Goal: Task Accomplishment & Management: Use online tool/utility

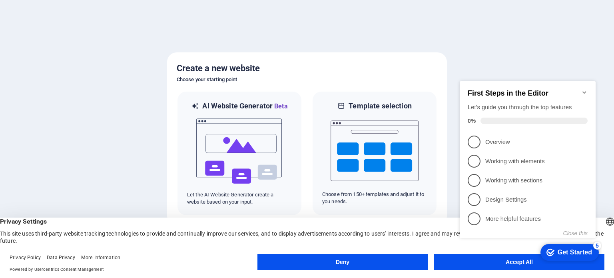
click div "checkmark Get Started 5 First Steps in the Editor Let's guide you through the t…"
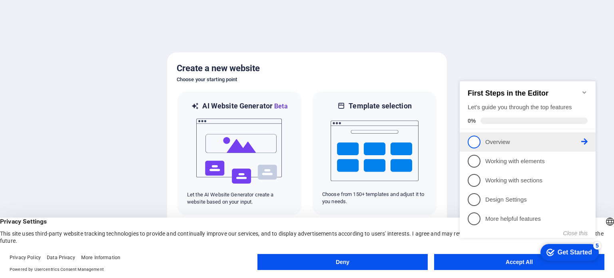
click at [474, 140] on span "1" at bounding box center [474, 142] width 13 height 13
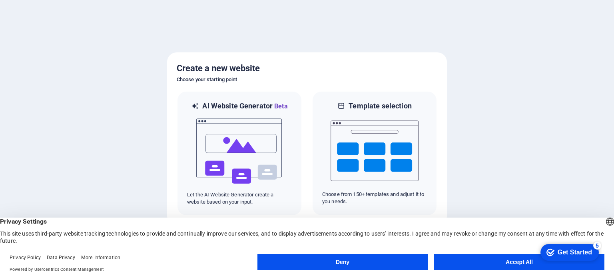
click at [494, 261] on button "Accept All" at bounding box center [519, 262] width 170 height 16
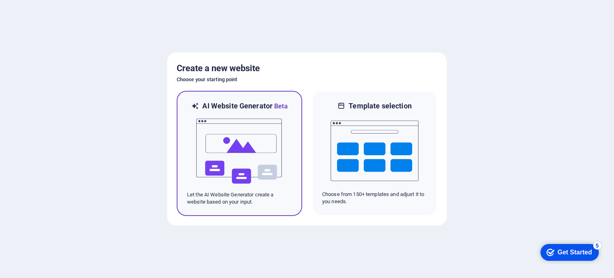
click at [248, 173] on img at bounding box center [240, 151] width 88 height 80
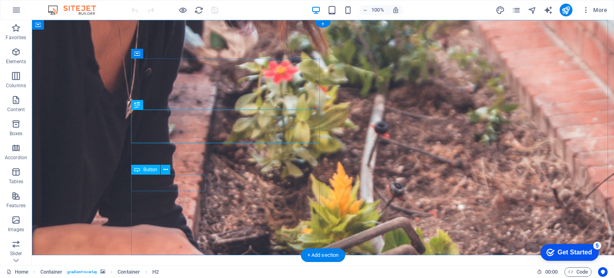
click at [164, 168] on icon at bounding box center [166, 170] width 4 height 8
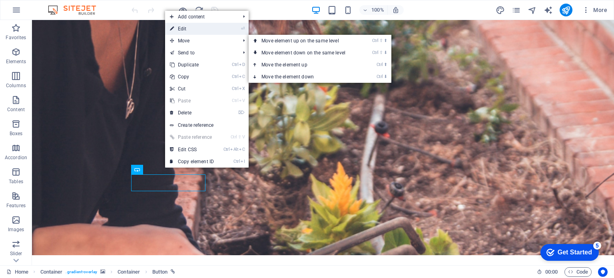
click at [182, 30] on link "⏎ Edit" at bounding box center [192, 29] width 54 height 12
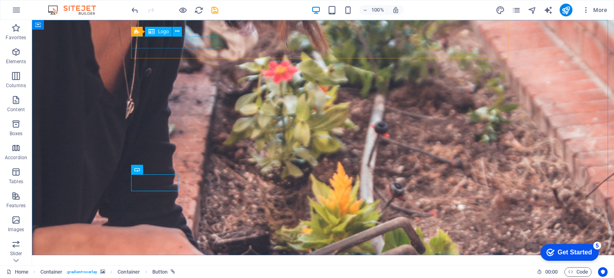
click at [163, 31] on span "Logo" at bounding box center [163, 31] width 11 height 5
click at [177, 32] on icon at bounding box center [177, 31] width 4 height 8
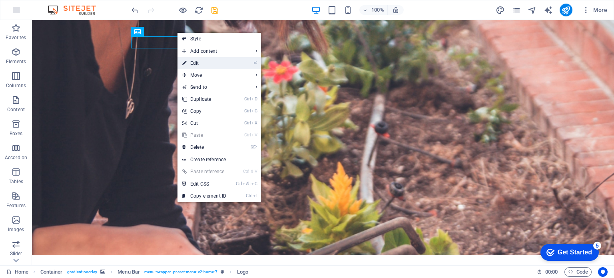
click at [197, 59] on link "⏎ Edit" at bounding box center [205, 63] width 54 height 12
select select "px"
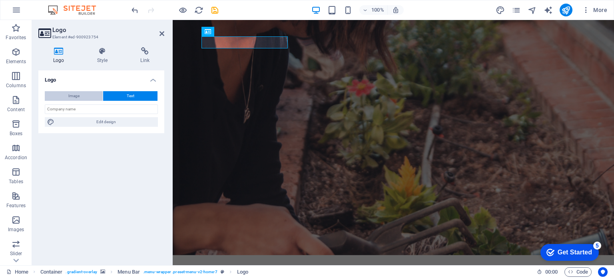
click at [86, 91] on button "Image" at bounding box center [74, 96] width 58 height 10
select select "DISABLED_OPTION_VALUE"
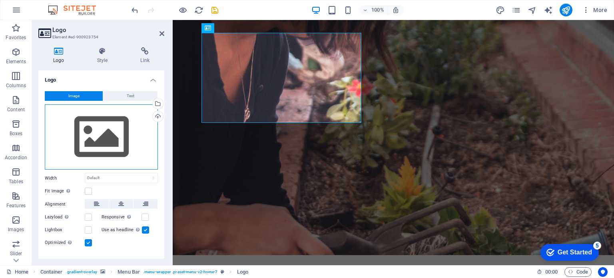
click at [86, 136] on div "Drag files here, click to choose files or select files from Files or our free s…" at bounding box center [101, 137] width 113 height 66
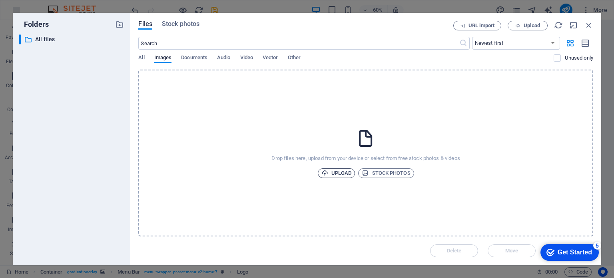
click at [333, 170] on span "Upload" at bounding box center [337, 173] width 30 height 10
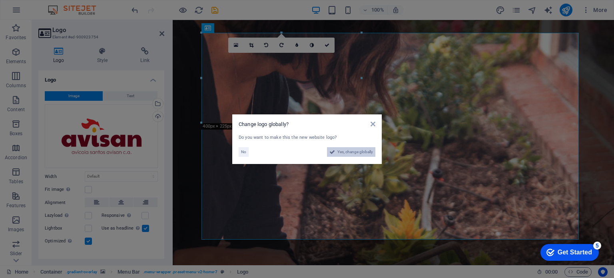
click at [347, 154] on span "Yes, change globally" at bounding box center [356, 152] width 36 height 10
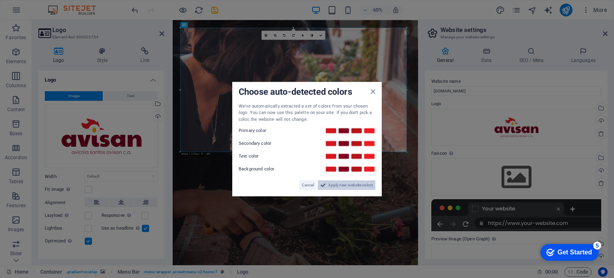
click at [352, 187] on span "Apply new website colors" at bounding box center [350, 185] width 45 height 10
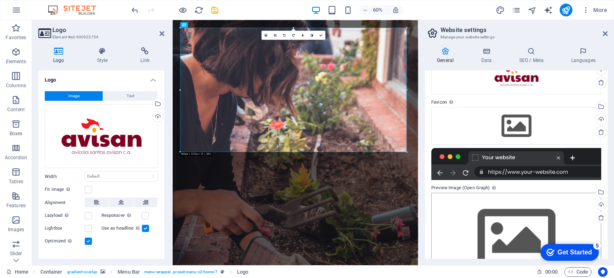
scroll to position [40, 0]
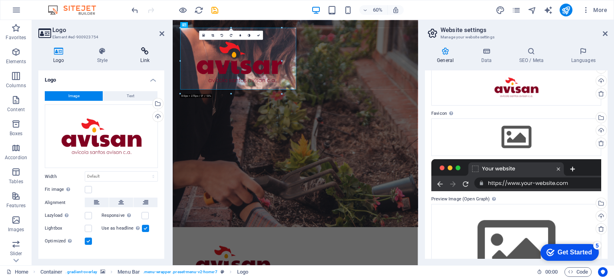
drag, startPoint x: 408, startPoint y: 150, endPoint x: 141, endPoint y: 48, distance: 285.4
type input "423"
select select "px"
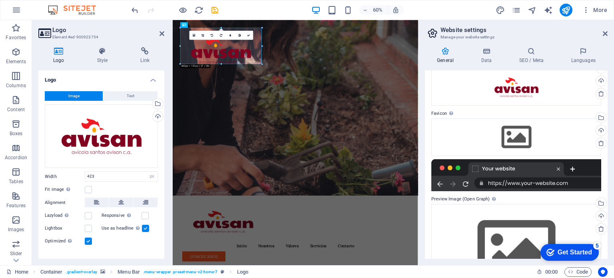
drag, startPoint x: 282, startPoint y: 83, endPoint x: 194, endPoint y: 51, distance: 94.0
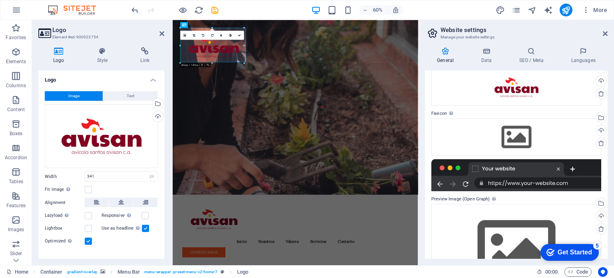
drag, startPoint x: 263, startPoint y: 72, endPoint x: 223, endPoint y: 52, distance: 44.7
type input "265"
click at [240, 34] on icon at bounding box center [239, 35] width 3 height 3
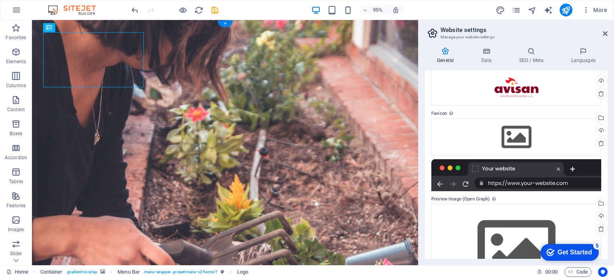
click at [264, 137] on figure at bounding box center [235, 165] width 407 height 290
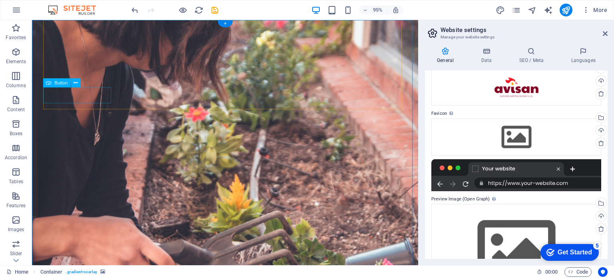
click at [77, 83] on icon at bounding box center [76, 83] width 4 height 8
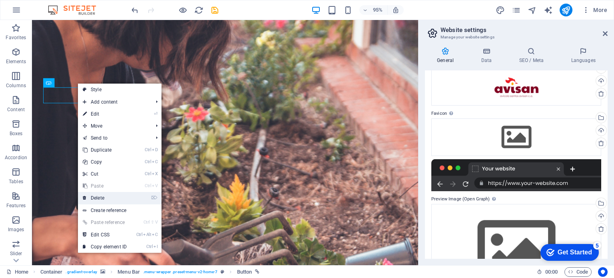
click at [104, 196] on link "⌦ Delete" at bounding box center [105, 198] width 54 height 12
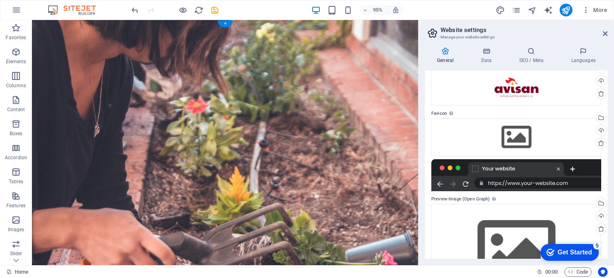
click at [258, 141] on figure at bounding box center [235, 157] width 407 height 274
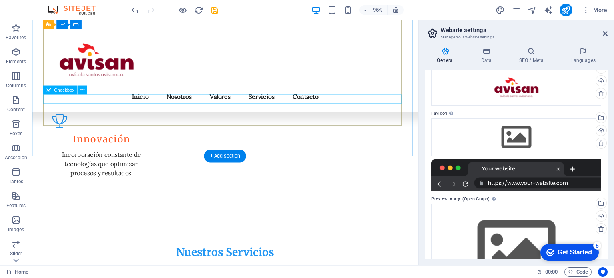
scroll to position [1077, 0]
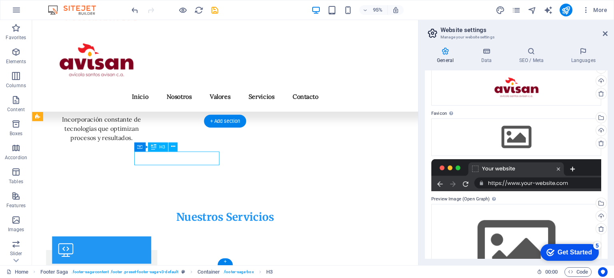
click at [174, 146] on icon at bounding box center [173, 147] width 4 height 8
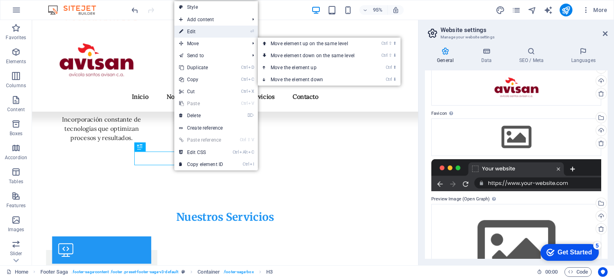
click at [200, 31] on link "⏎ Edit" at bounding box center [201, 32] width 54 height 12
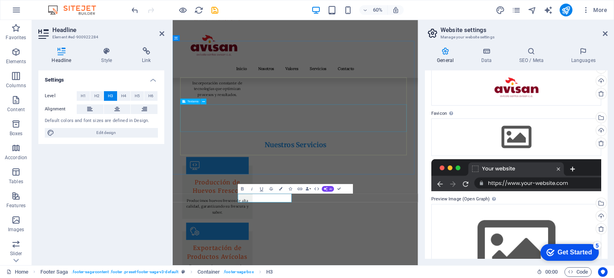
scroll to position [926, 0]
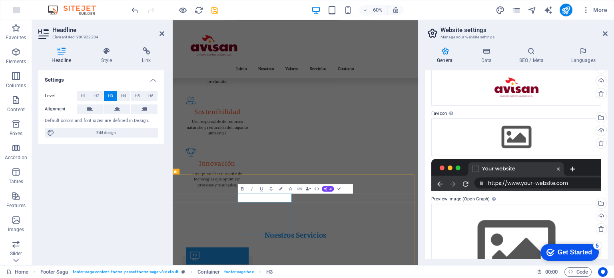
drag, startPoint x: 342, startPoint y: 314, endPoint x: 263, endPoint y: 323, distance: 79.6
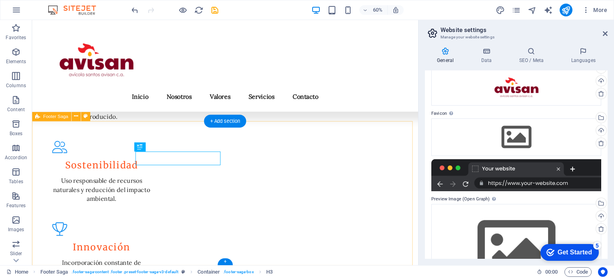
scroll to position [1077, 0]
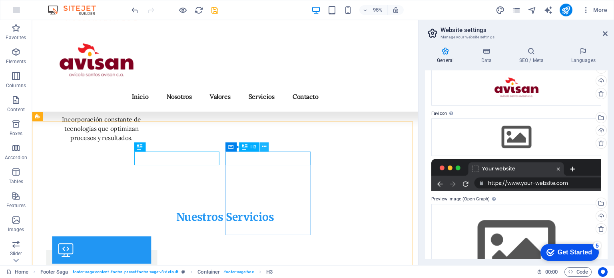
click at [265, 147] on icon at bounding box center [264, 147] width 4 height 8
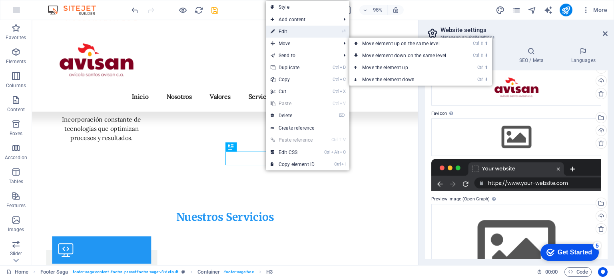
click at [277, 32] on link "⏎ Edit" at bounding box center [293, 32] width 54 height 12
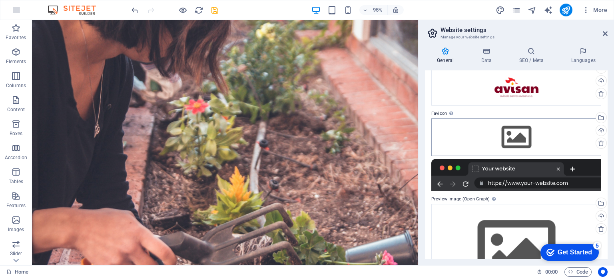
scroll to position [83, 0]
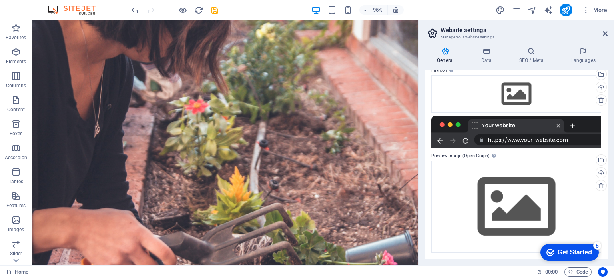
click at [506, 136] on div at bounding box center [517, 132] width 170 height 32
click at [570, 177] on div "Drag files here, click to choose files or select files from Files or our free s…" at bounding box center [517, 207] width 170 height 92
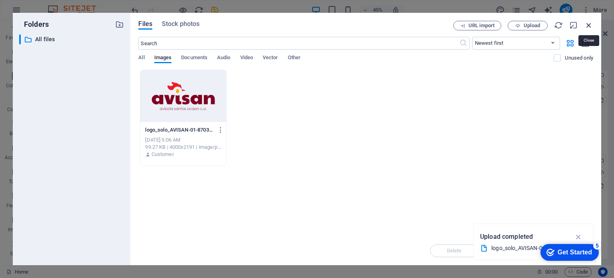
click at [587, 24] on icon "button" at bounding box center [589, 25] width 9 height 9
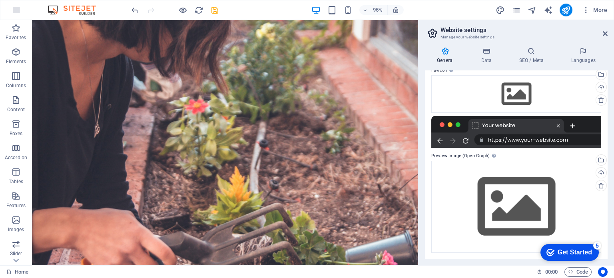
click at [568, 251] on div "Get Started" at bounding box center [575, 252] width 34 height 7
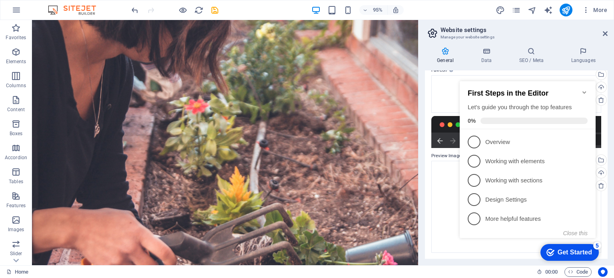
click div "checkmark Get Started 5 First Steps in the Editor Let's guide you through the t…"
click at [584, 90] on icon "Minimize checklist" at bounding box center [585, 92] width 6 height 6
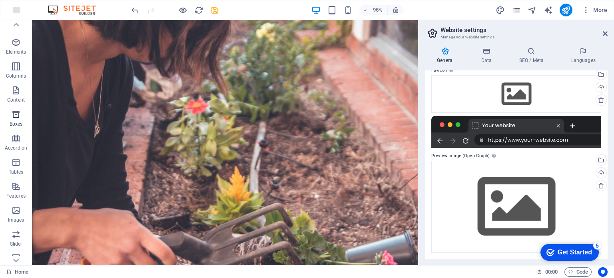
scroll to position [0, 0]
click at [14, 51] on icon "button" at bounding box center [16, 52] width 10 height 10
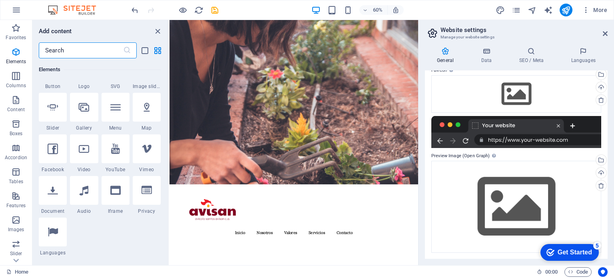
scroll to position [205, 0]
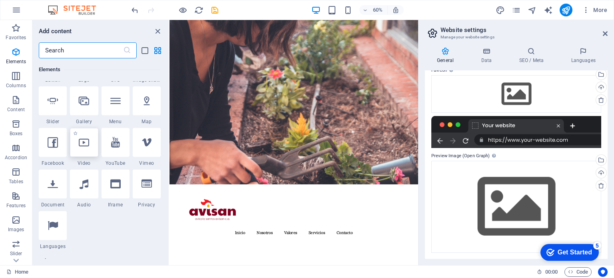
click at [90, 145] on div at bounding box center [84, 142] width 28 height 29
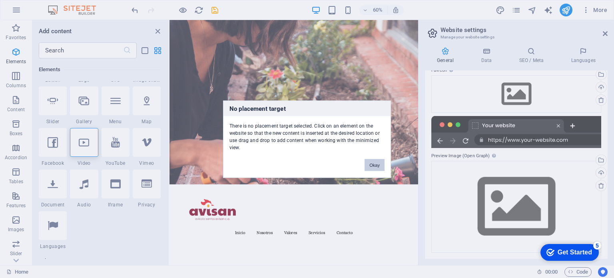
click at [369, 164] on button "Okay" at bounding box center [375, 165] width 20 height 12
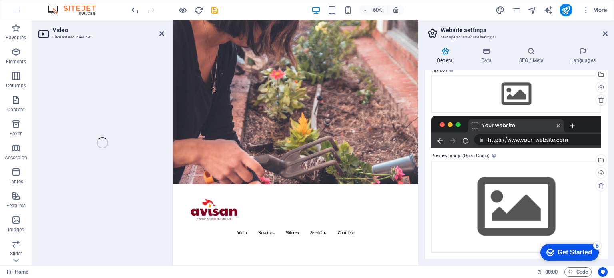
select select "%"
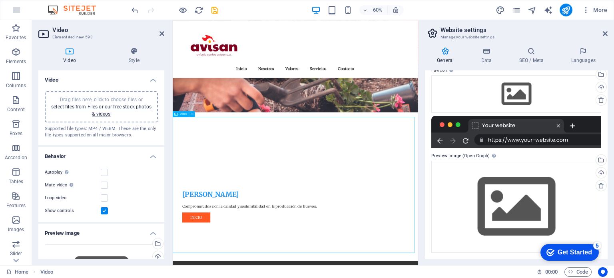
scroll to position [80, 0]
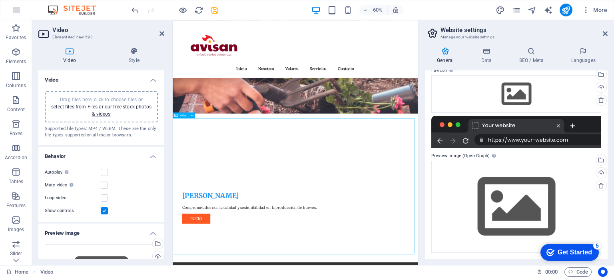
scroll to position [120, 0]
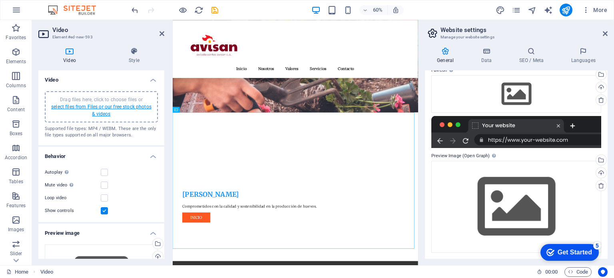
click at [96, 107] on link "select files from Files or our free stock photos & videos" at bounding box center [101, 110] width 100 height 13
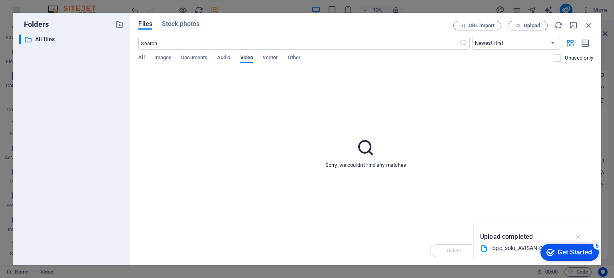
click at [581, 238] on icon "button" at bounding box center [578, 236] width 9 height 9
click at [516, 26] on icon "button" at bounding box center [518, 25] width 5 height 5
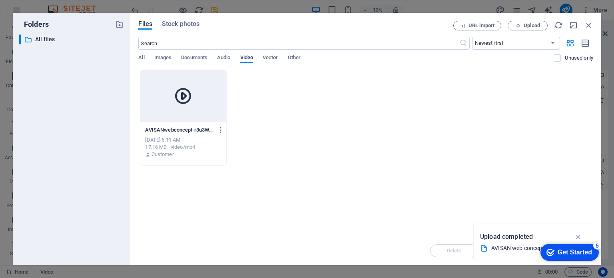
click at [216, 112] on div at bounding box center [183, 96] width 86 height 52
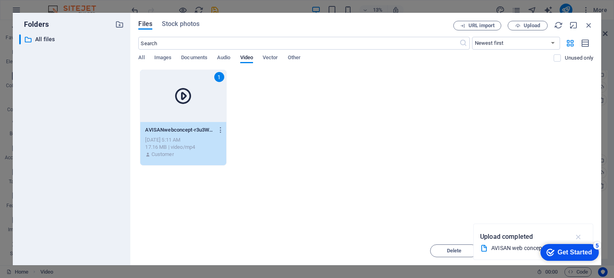
click at [577, 236] on icon "button" at bounding box center [578, 236] width 9 height 9
click at [528, 250] on span "Move" at bounding box center [512, 250] width 41 height 5
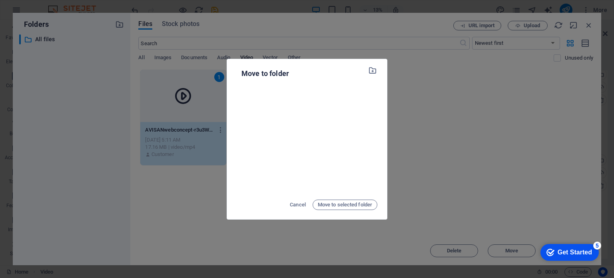
click at [423, 86] on div "Move to folder Cancel Move to selected folder" at bounding box center [307, 139] width 614 height 278
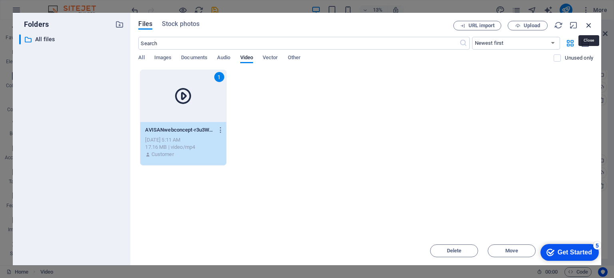
click at [587, 26] on icon "button" at bounding box center [589, 25] width 9 height 9
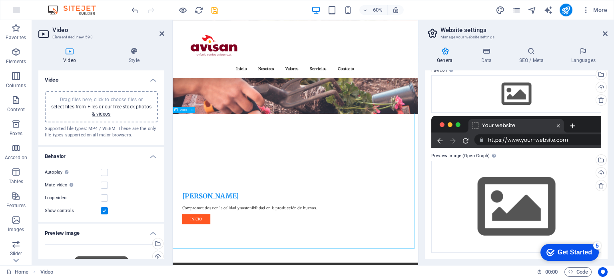
scroll to position [120, 0]
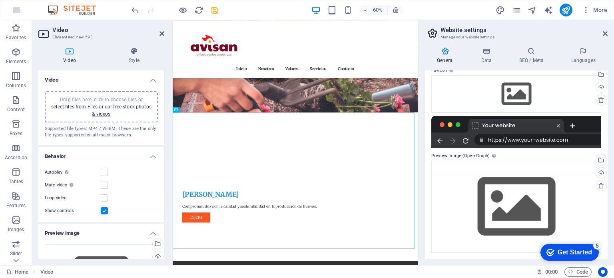
click at [100, 110] on div "Drag files here, click to choose files or select files from Files or our free s…" at bounding box center [102, 107] width 104 height 22
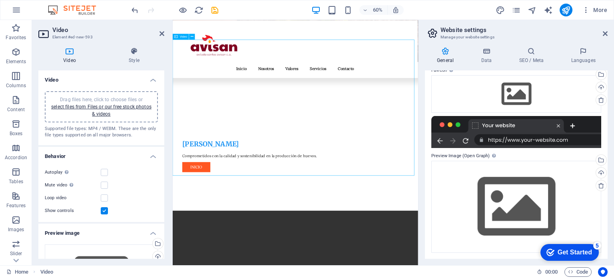
scroll to position [200, 0]
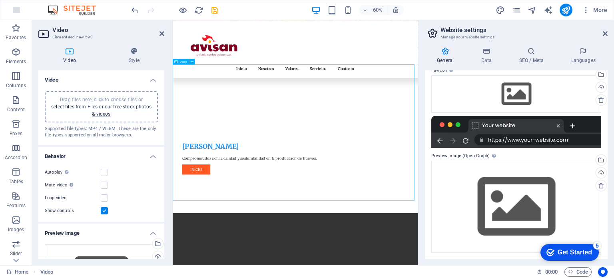
click at [488, 57] on h4 "Data" at bounding box center [488, 55] width 38 height 17
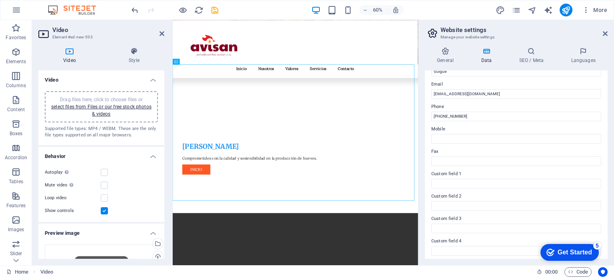
scroll to position [160, 0]
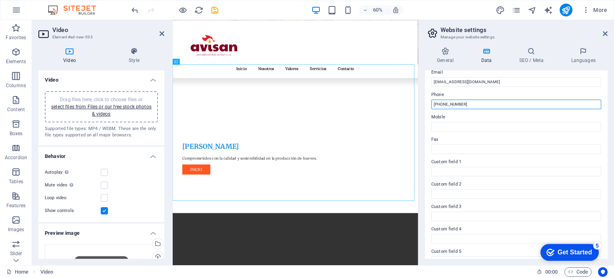
drag, startPoint x: 469, startPoint y: 105, endPoint x: 430, endPoint y: 113, distance: 39.2
click at [430, 113] on div "Contact data for this website. This can be used everywhere on the website and w…" at bounding box center [516, 164] width 183 height 188
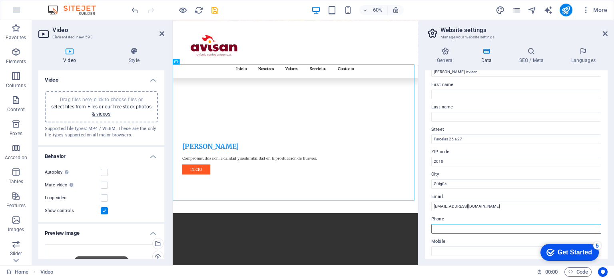
scroll to position [0, 0]
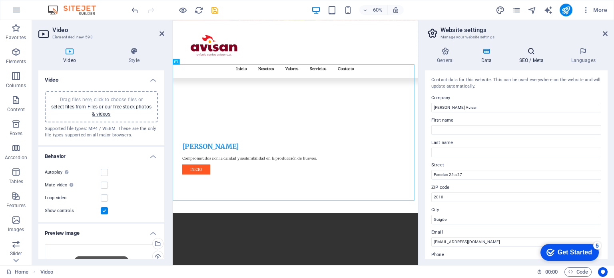
click at [530, 60] on h4 "SEO / Meta" at bounding box center [533, 55] width 52 height 17
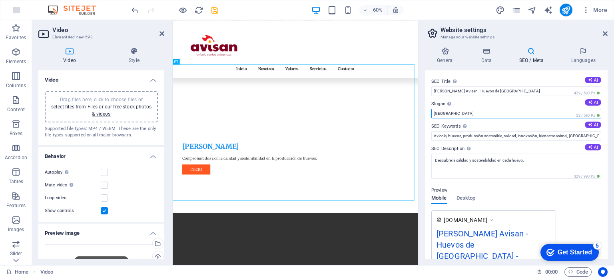
drag, startPoint x: 454, startPoint y: 113, endPoint x: 432, endPoint y: 113, distance: 22.4
click at [432, 113] on input "[GEOGRAPHIC_DATA]" at bounding box center [517, 114] width 170 height 10
type input "Los Mejores Huevos [PERSON_NAME]"
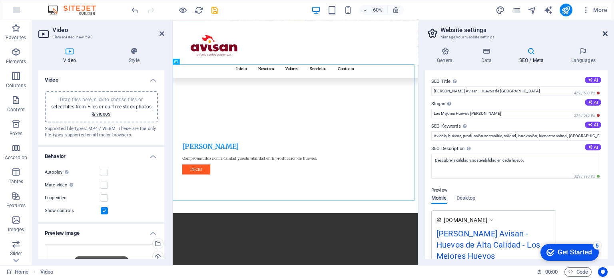
click at [604, 32] on icon at bounding box center [605, 33] width 5 height 6
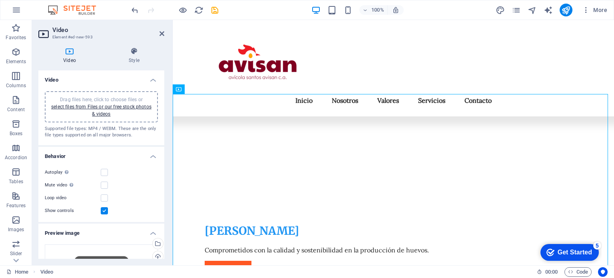
click at [158, 32] on h2 "Video" at bounding box center [108, 29] width 112 height 7
click at [162, 34] on icon at bounding box center [162, 33] width 5 height 6
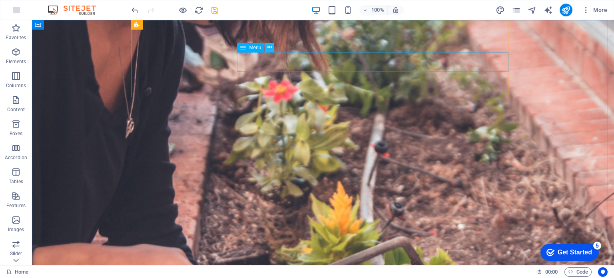
click at [273, 47] on button at bounding box center [270, 48] width 10 height 10
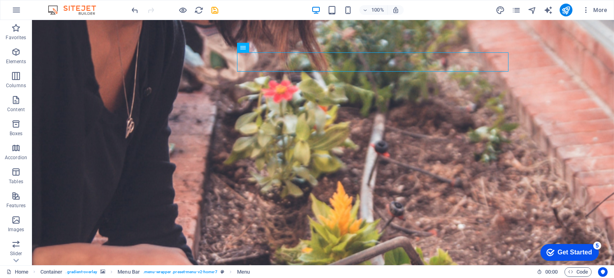
click at [461, 13] on div "100% More" at bounding box center [370, 10] width 481 height 13
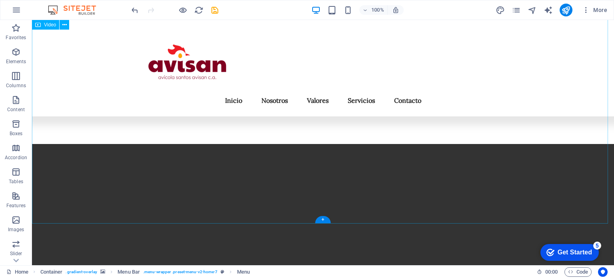
scroll to position [400, 0]
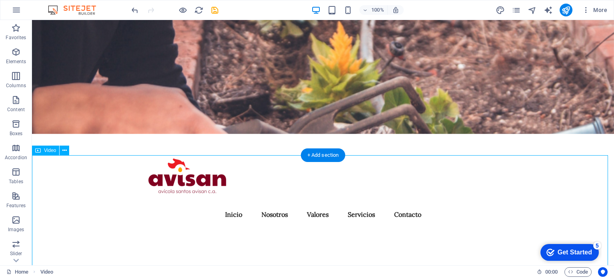
scroll to position [0, 0]
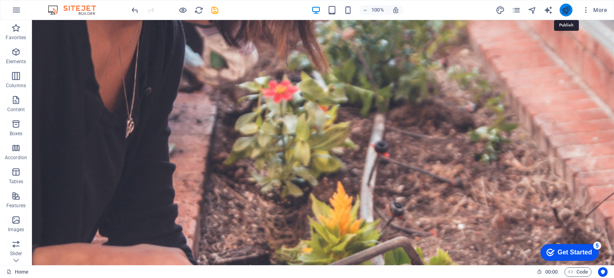
click at [569, 10] on icon "publish" at bounding box center [566, 10] width 9 height 9
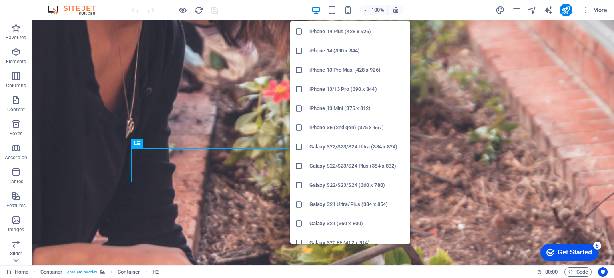
scroll to position [80, 0]
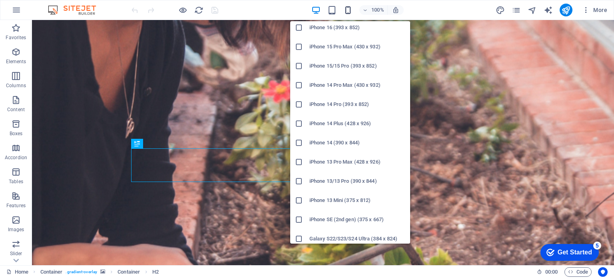
click at [349, 11] on icon "button" at bounding box center [348, 10] width 9 height 9
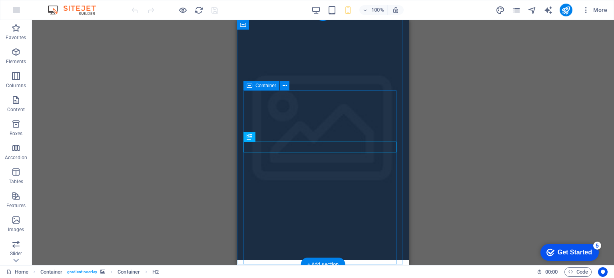
scroll to position [0, 0]
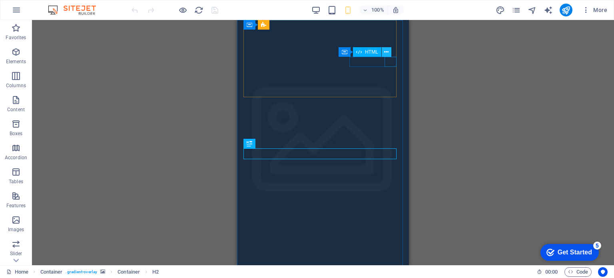
click at [391, 52] on button at bounding box center [387, 52] width 10 height 10
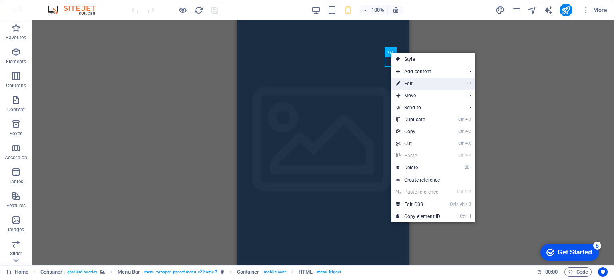
click at [400, 81] on icon at bounding box center [398, 84] width 4 height 12
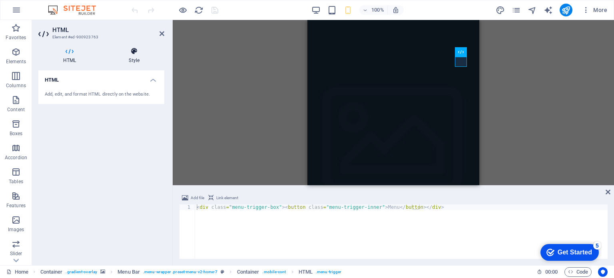
click at [140, 55] on icon at bounding box center [134, 51] width 60 height 8
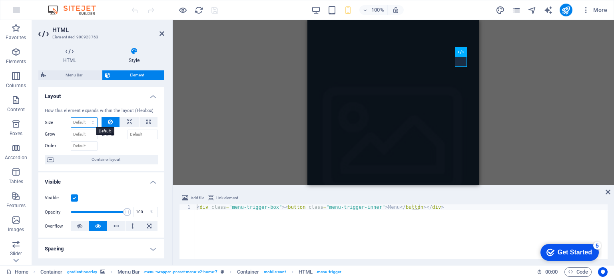
click at [85, 126] on select "Default auto px % 1/1 1/2 1/3 1/4 1/5 1/6 1/7 1/8 1/9 1/10" at bounding box center [84, 123] width 26 height 10
click at [71, 118] on select "Default auto px % 1/1 1/2 1/3 1/4 1/5 1/6 1/7 1/8 1/9 1/10" at bounding box center [84, 123] width 26 height 10
select select "DISABLED_OPTION_VALUE"
click at [86, 136] on input "Grow" at bounding box center [84, 135] width 27 height 10
click at [164, 35] on aside "HTML Element #ed-900923763 HTML Style HTML Add, edit, and format HTML directly …" at bounding box center [102, 142] width 141 height 245
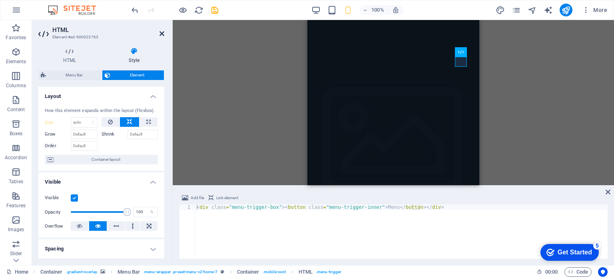
click at [163, 33] on icon at bounding box center [162, 33] width 5 height 6
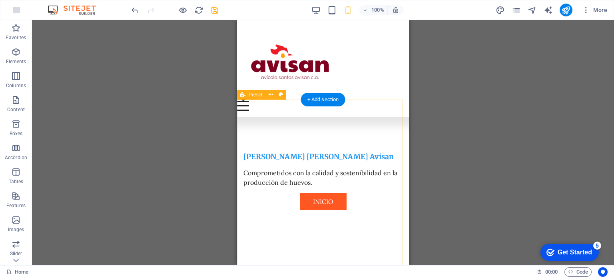
scroll to position [280, 0]
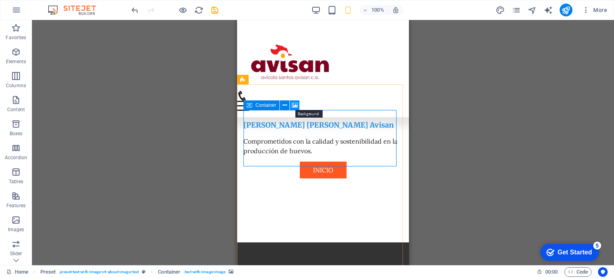
click at [295, 102] on icon at bounding box center [295, 105] width 6 height 8
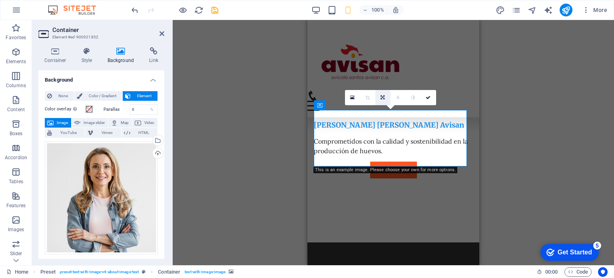
click at [384, 98] on icon at bounding box center [383, 97] width 4 height 5
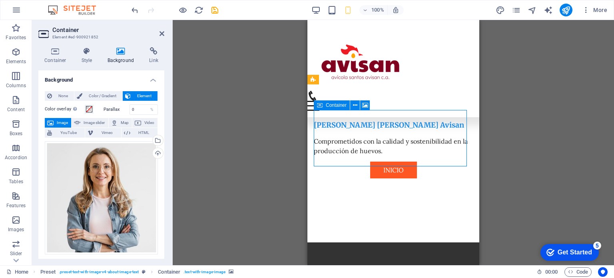
drag, startPoint x: 398, startPoint y: 135, endPoint x: 398, endPoint y: 153, distance: 18.0
drag, startPoint x: 398, startPoint y: 142, endPoint x: 396, endPoint y: 163, distance: 21.3
click at [364, 106] on icon at bounding box center [365, 105] width 6 height 8
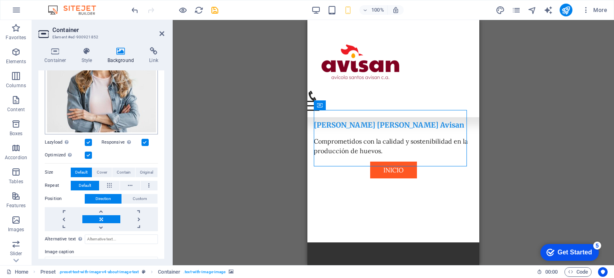
scroll to position [80, 0]
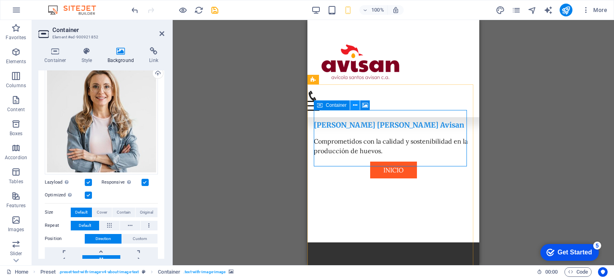
click at [358, 104] on button at bounding box center [355, 105] width 10 height 10
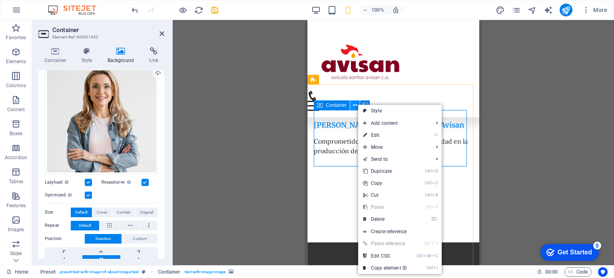
click at [358, 104] on button at bounding box center [355, 105] width 10 height 10
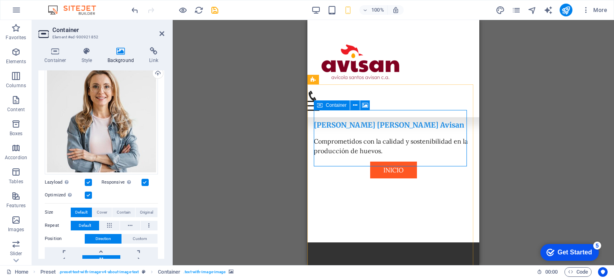
click at [58, 56] on h4 "Container" at bounding box center [56, 55] width 37 height 17
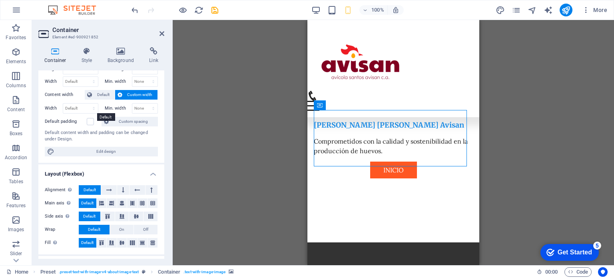
scroll to position [40, 0]
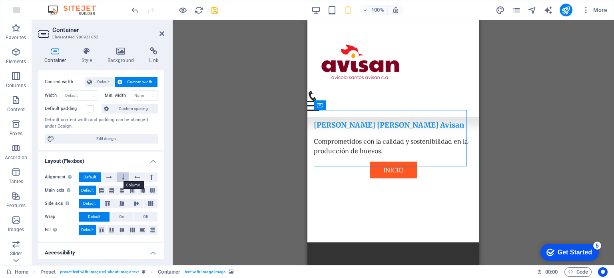
click at [122, 175] on icon at bounding box center [123, 177] width 2 height 10
click at [136, 176] on icon at bounding box center [137, 177] width 6 height 10
click at [148, 174] on button at bounding box center [152, 177] width 12 height 10
click at [109, 174] on icon at bounding box center [109, 177] width 6 height 10
click at [92, 178] on span "Default" at bounding box center [90, 177] width 12 height 10
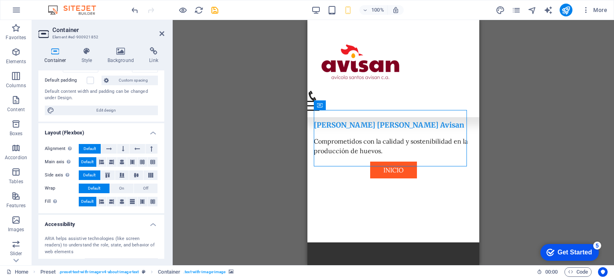
scroll to position [80, 0]
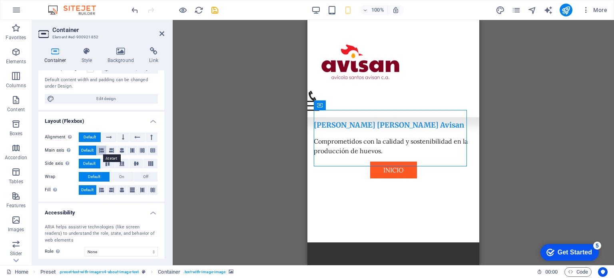
click at [102, 152] on icon at bounding box center [101, 151] width 5 height 10
click at [113, 150] on icon at bounding box center [111, 151] width 5 height 10
click at [124, 149] on button at bounding box center [122, 151] width 10 height 10
click at [133, 149] on icon at bounding box center [132, 151] width 5 height 10
click at [89, 152] on span "Default" at bounding box center [87, 151] width 12 height 10
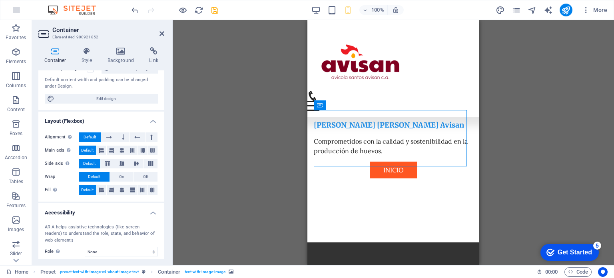
scroll to position [120, 0]
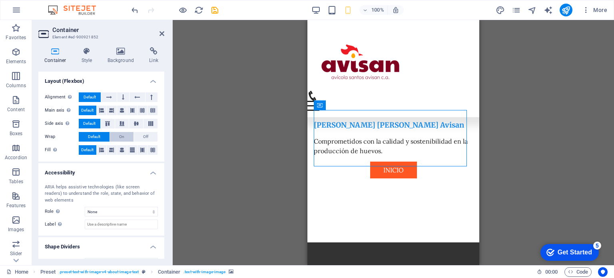
click at [119, 138] on span "On" at bounding box center [121, 137] width 5 height 10
click at [104, 134] on button "Default" at bounding box center [94, 137] width 31 height 10
click at [103, 150] on icon at bounding box center [101, 150] width 5 height 10
click at [115, 148] on button at bounding box center [112, 150] width 10 height 10
click at [126, 149] on button at bounding box center [122, 150] width 10 height 10
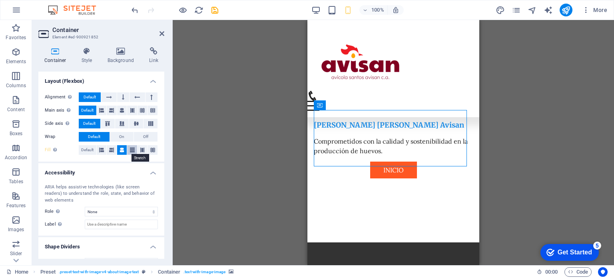
click at [130, 150] on icon at bounding box center [132, 150] width 5 height 10
click at [86, 151] on span "Default" at bounding box center [87, 150] width 12 height 10
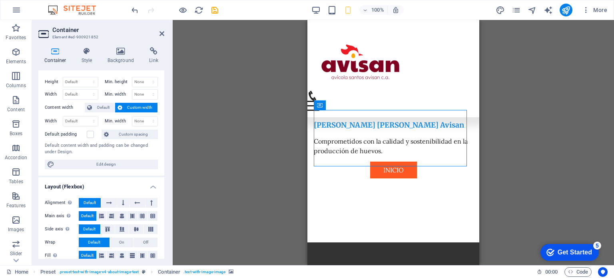
scroll to position [0, 0]
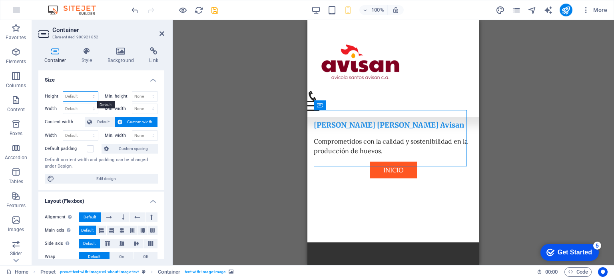
click at [82, 97] on select "Default px rem % vh vw" at bounding box center [80, 97] width 35 height 10
select select "%"
click at [86, 92] on select "Default px rem % vh vw" at bounding box center [80, 97] width 35 height 10
type input "50"
drag, startPoint x: 75, startPoint y: 94, endPoint x: 66, endPoint y: 96, distance: 9.0
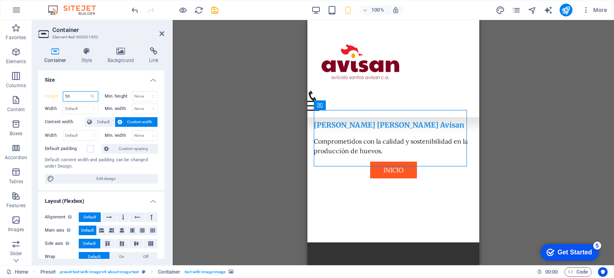
click at [67, 96] on input "50" at bounding box center [80, 97] width 35 height 10
click at [54, 98] on label "Height" at bounding box center [54, 96] width 18 height 4
select select "DISABLED_OPTION_VALUE"
click at [91, 62] on h4 "Style" at bounding box center [89, 55] width 26 height 17
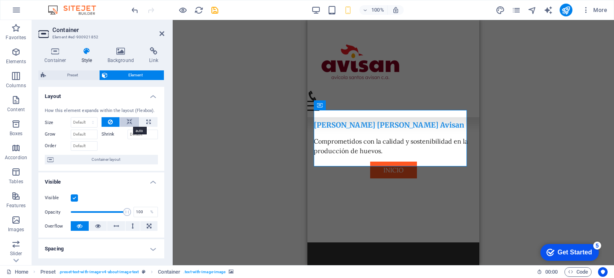
click at [127, 120] on icon at bounding box center [130, 122] width 6 height 10
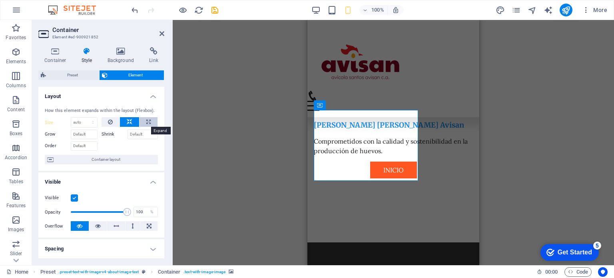
click at [146, 120] on icon at bounding box center [148, 122] width 4 height 10
type input "100"
select select "%"
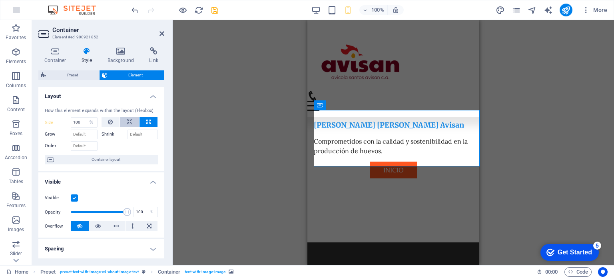
click at [133, 124] on button at bounding box center [129, 122] width 19 height 10
select select "DISABLED_OPTION_VALUE"
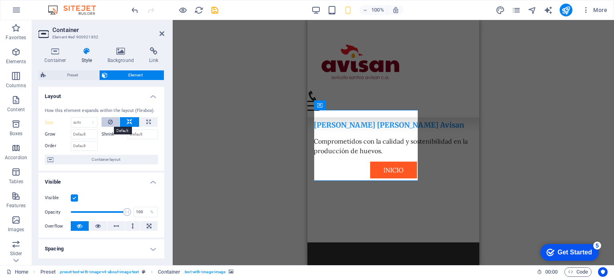
click at [108, 123] on icon at bounding box center [110, 122] width 5 height 10
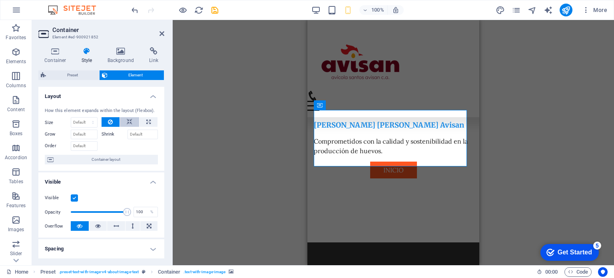
click at [121, 122] on button at bounding box center [129, 122] width 19 height 10
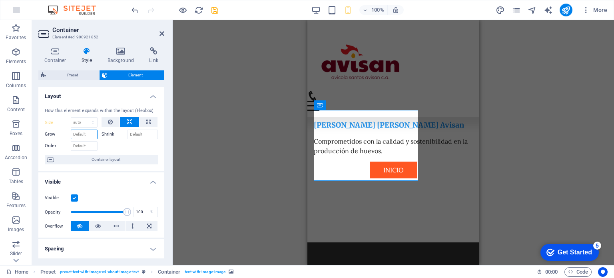
click at [88, 137] on input "Grow" at bounding box center [84, 135] width 27 height 10
click at [133, 132] on input "Shrink" at bounding box center [143, 135] width 31 height 10
click at [84, 144] on input "Order" at bounding box center [84, 146] width 27 height 10
click at [101, 156] on span "Container layout" at bounding box center [106, 160] width 100 height 10
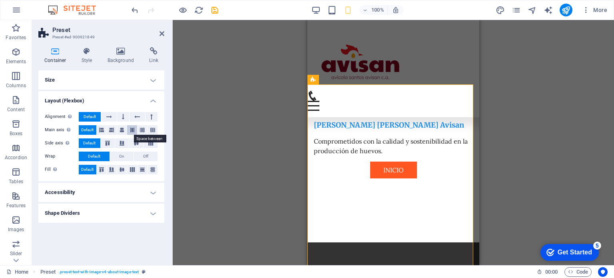
click at [134, 132] on icon at bounding box center [132, 130] width 5 height 10
click at [92, 130] on span "Default" at bounding box center [87, 130] width 12 height 10
click at [123, 119] on icon at bounding box center [123, 117] width 2 height 10
click at [112, 117] on button at bounding box center [108, 117] width 15 height 10
click at [136, 116] on icon at bounding box center [137, 117] width 6 height 10
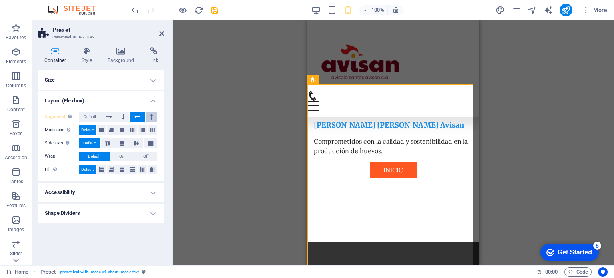
click at [148, 116] on button at bounding box center [152, 117] width 12 height 10
click at [122, 116] on icon at bounding box center [123, 117] width 2 height 10
click at [133, 116] on button at bounding box center [137, 117] width 15 height 10
click at [114, 114] on button at bounding box center [108, 117] width 15 height 10
click at [130, 190] on h4 "Accessibility" at bounding box center [101, 192] width 126 height 19
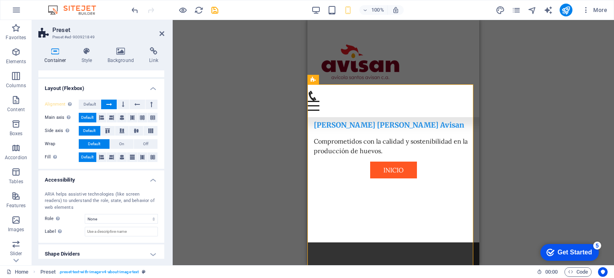
scroll to position [17, 0]
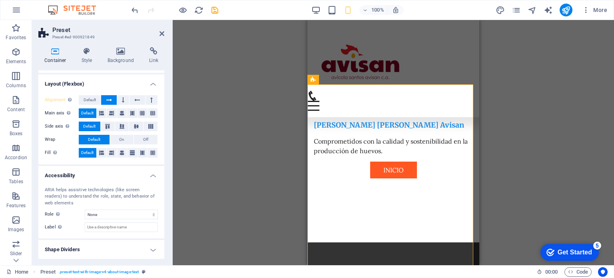
click at [123, 168] on h4 "Accessibility" at bounding box center [101, 173] width 126 height 14
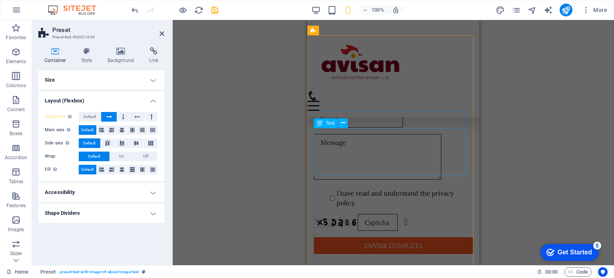
scroll to position [1760, 0]
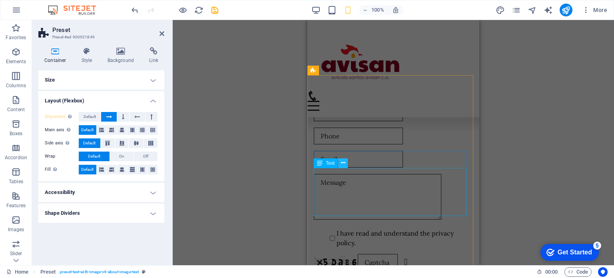
click at [340, 166] on button at bounding box center [343, 163] width 10 height 10
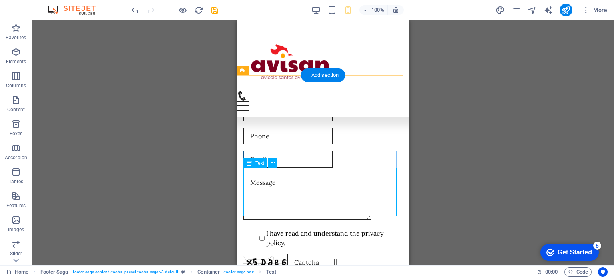
click at [271, 163] on icon at bounding box center [273, 163] width 4 height 8
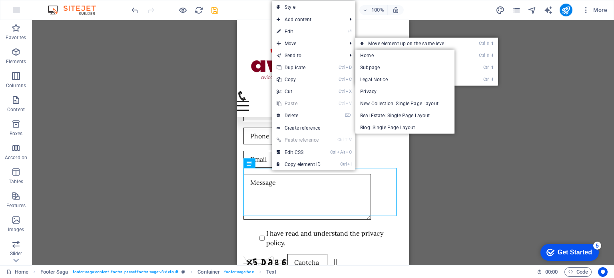
drag, startPoint x: 295, startPoint y: 30, endPoint x: 286, endPoint y: 105, distance: 75.3
click at [295, 30] on link "⏎ Edit" at bounding box center [299, 32] width 54 height 12
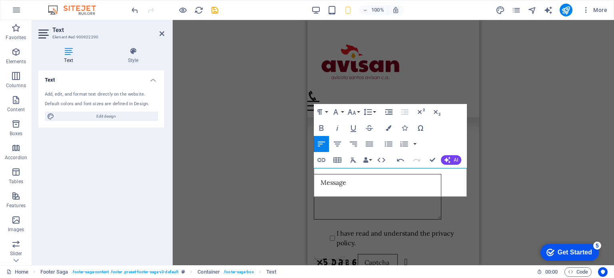
click at [220, 159] on div "H2 Container Container Container Menu Bar Spacer Text Button Spacer HTML Contai…" at bounding box center [394, 142] width 442 height 245
click at [261, 146] on div "H2 Container Container Container Menu Bar Spacer Text Button Spacer HTML Contai…" at bounding box center [394, 142] width 442 height 245
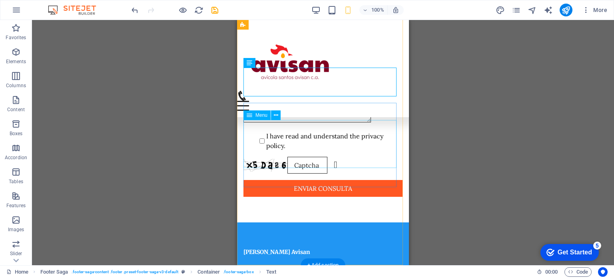
scroll to position [1860, 0]
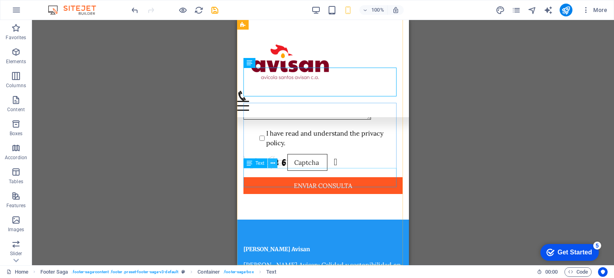
click at [275, 166] on button at bounding box center [273, 163] width 10 height 10
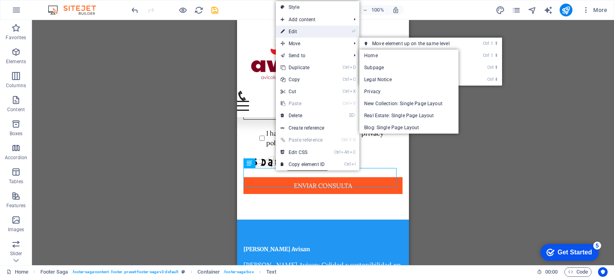
click at [289, 33] on link "⏎ Edit" at bounding box center [303, 32] width 54 height 12
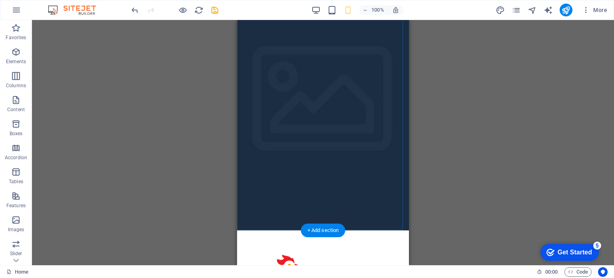
scroll to position [0, 0]
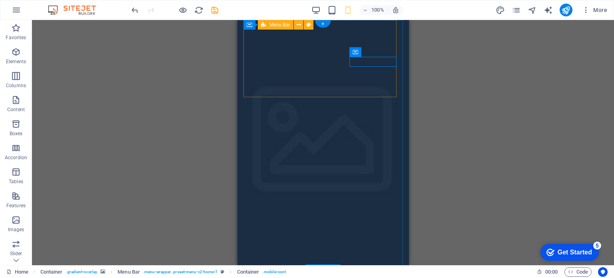
click at [300, 25] on icon at bounding box center [299, 25] width 4 height 8
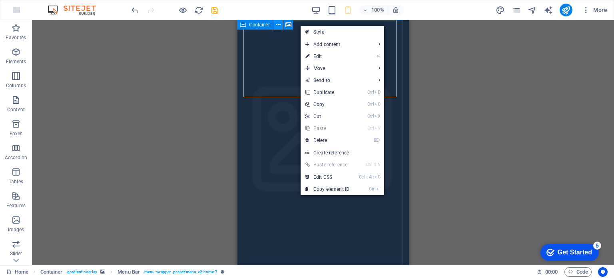
click at [280, 25] on icon at bounding box center [278, 25] width 4 height 8
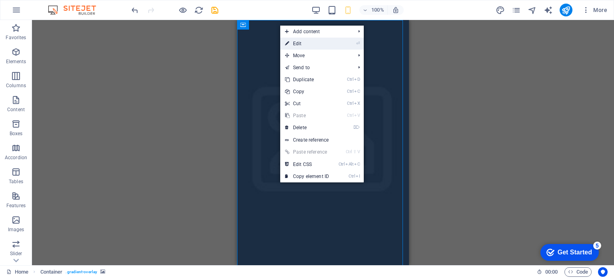
click at [293, 39] on link "⏎ Edit" at bounding box center [307, 44] width 54 height 12
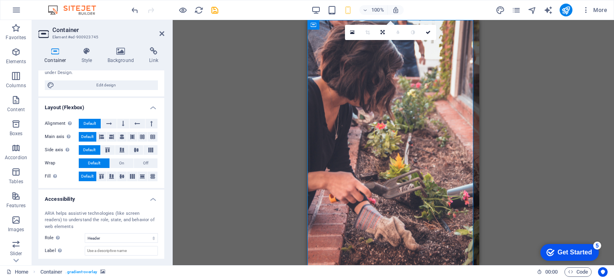
scroll to position [121, 0]
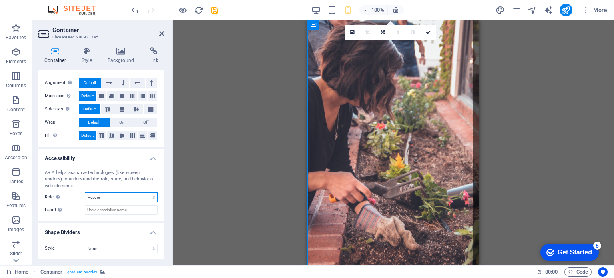
click at [136, 199] on select "None Alert Article Banner Comment Complementary Dialog Footer Header Marquee Pr…" at bounding box center [121, 197] width 73 height 10
select select "none"
click at [85, 192] on select "None Alert Article Banner Comment Complementary Dialog Footer Header Marquee Pr…" at bounding box center [121, 197] width 73 height 10
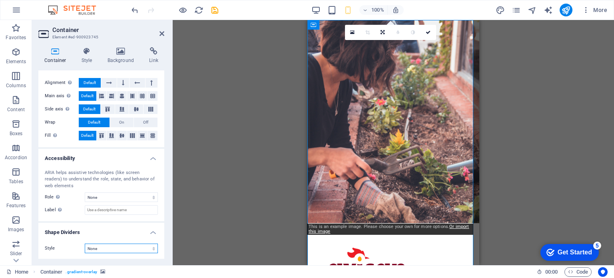
click at [120, 247] on select "None Triangle Square Diagonal Polygon 1 Polygon 2 Zigzag Multiple Zigzags Waves…" at bounding box center [121, 249] width 73 height 10
click at [85, 244] on select "None Triangle Square Diagonal Polygon 1 Polygon 2 Zigzag Multiple Zigzags Waves…" at bounding box center [121, 249] width 73 height 10
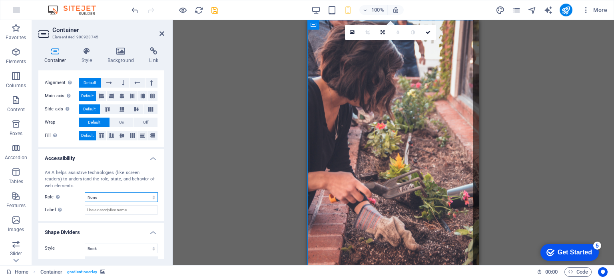
click at [96, 200] on select "None Alert Article Banner Comment Complementary Dialog Footer Header Marquee Pr…" at bounding box center [121, 197] width 73 height 10
click at [95, 250] on select "None Triangle Square Diagonal Polygon 1 Polygon 2 Zigzag Multiple Zigzags Waves…" at bounding box center [121, 249] width 73 height 10
click at [85, 244] on select "None Triangle Square Diagonal Polygon 1 Polygon 2 Zigzag Multiple Zigzags Waves…" at bounding box center [121, 249] width 73 height 10
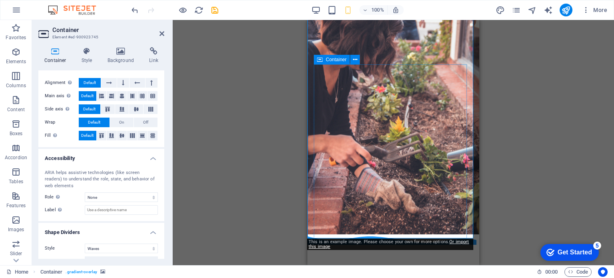
scroll to position [40, 0]
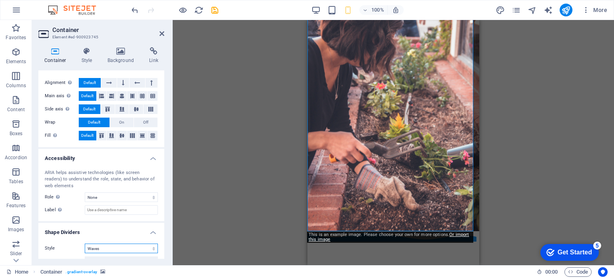
click at [109, 245] on select "None Triangle Square Diagonal Polygon 1 Polygon 2 Zigzag Multiple Zigzags Waves…" at bounding box center [121, 249] width 73 height 10
click at [85, 244] on select "None Triangle Square Diagonal Polygon 1 Polygon 2 Zigzag Multiple Zigzags Waves…" at bounding box center [121, 249] width 73 height 10
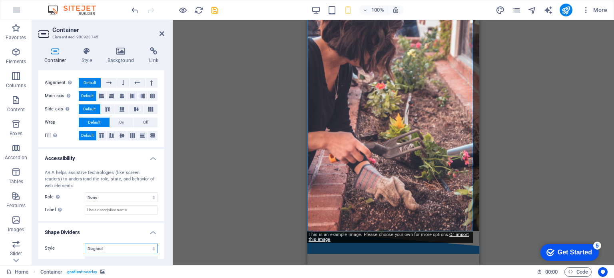
click at [120, 247] on select "None Triangle Square Diagonal Polygon 1 Polygon 2 Zigzag Multiple Zigzags Waves…" at bounding box center [121, 249] width 73 height 10
select select "none"
click at [85, 244] on select "None Triangle Square Diagonal Polygon 1 Polygon 2 Zigzag Multiple Zigzags Waves…" at bounding box center [121, 249] width 73 height 10
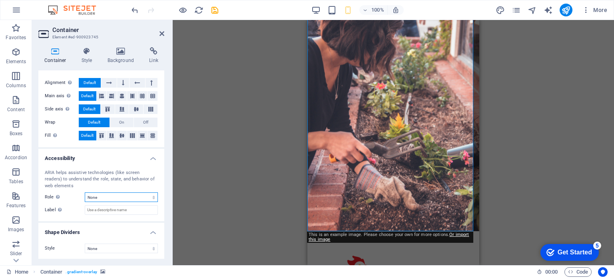
click at [122, 196] on select "None Alert Article Banner Comment Complementary Dialog Footer Header Marquee Pr…" at bounding box center [121, 197] width 73 height 10
click at [85, 192] on select "None Alert Article Banner Comment Complementary Dialog Footer Header Marquee Pr…" at bounding box center [121, 197] width 73 height 10
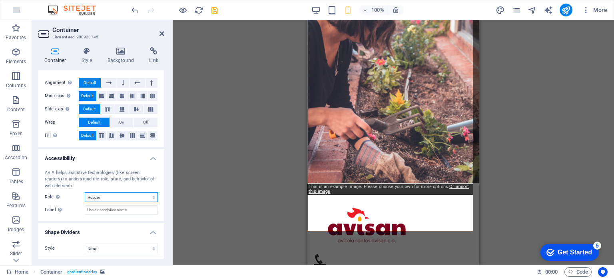
click at [114, 196] on select "None Alert Article Banner Comment Complementary Dialog Footer Header Marquee Pr…" at bounding box center [121, 197] width 73 height 10
select select "none"
click at [85, 192] on select "None Alert Article Banner Comment Complementary Dialog Footer Header Marquee Pr…" at bounding box center [121, 197] width 73 height 10
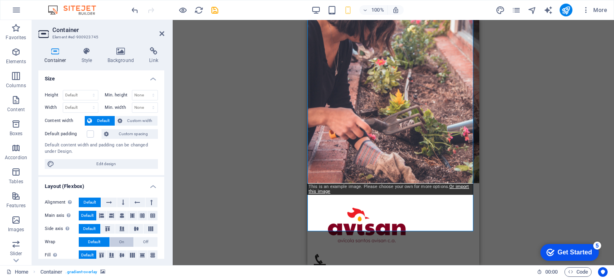
scroll to position [0, 0]
click at [86, 53] on icon at bounding box center [87, 51] width 23 height 8
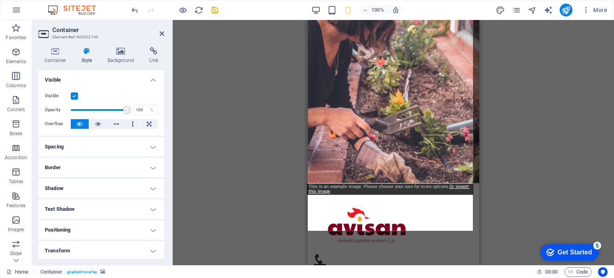
click at [76, 97] on label at bounding box center [74, 95] width 7 height 7
click at [0, 0] on input "Visible" at bounding box center [0, 0] width 0 height 0
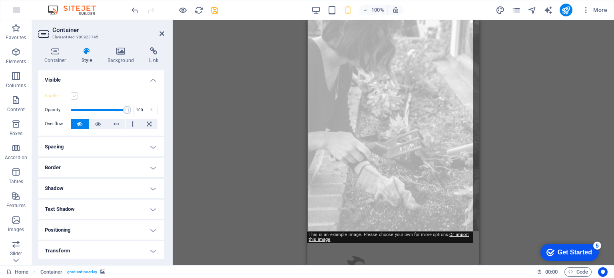
click at [76, 95] on label at bounding box center [74, 95] width 7 height 7
click at [0, 0] on input "Visible" at bounding box center [0, 0] width 0 height 0
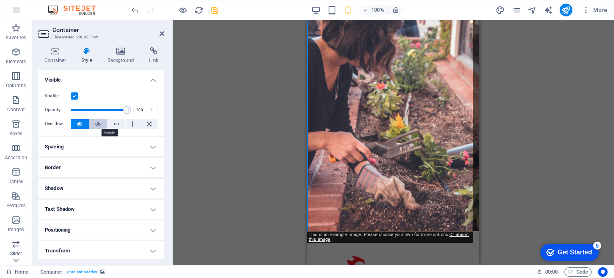
click at [96, 125] on icon at bounding box center [98, 124] width 6 height 10
click at [114, 124] on icon at bounding box center [117, 124] width 6 height 10
click at [130, 124] on button at bounding box center [133, 124] width 15 height 10
click at [147, 123] on icon at bounding box center [149, 124] width 5 height 10
click at [137, 124] on button at bounding box center [133, 124] width 15 height 10
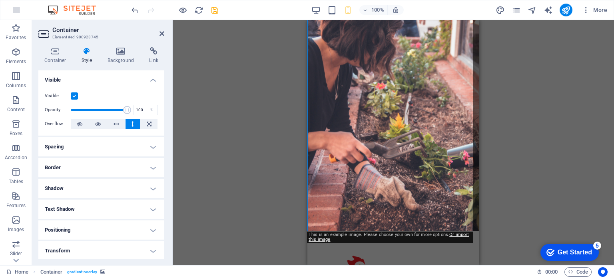
scroll to position [40, 0]
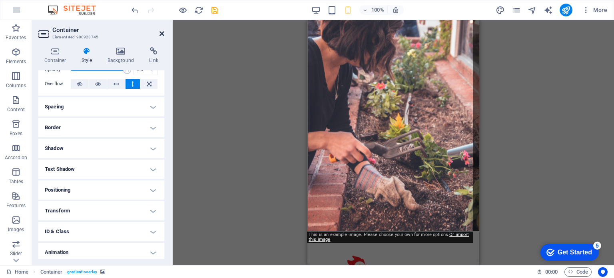
click at [161, 34] on icon at bounding box center [162, 33] width 5 height 6
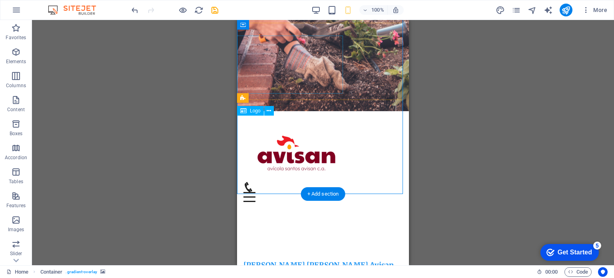
scroll to position [0, 0]
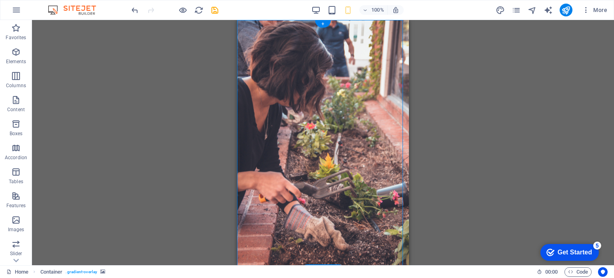
click at [398, 32] on figure at bounding box center [323, 145] width 172 height 251
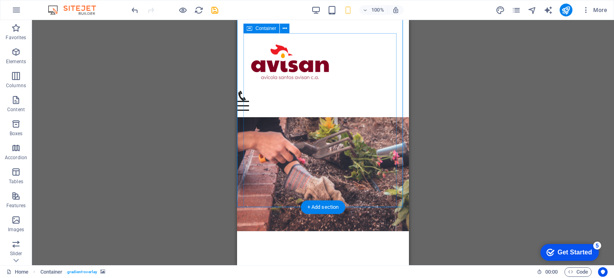
scroll to position [120, 0]
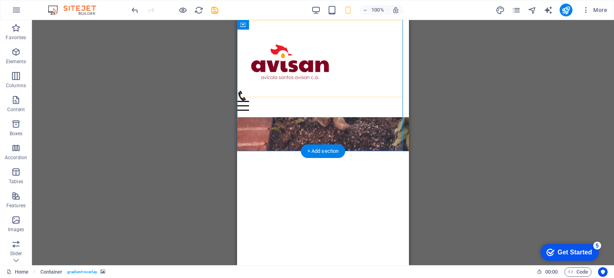
click at [363, 37] on div "Menu Inicio Nosotros Valores Servicios Contacto" at bounding box center [323, 68] width 172 height 97
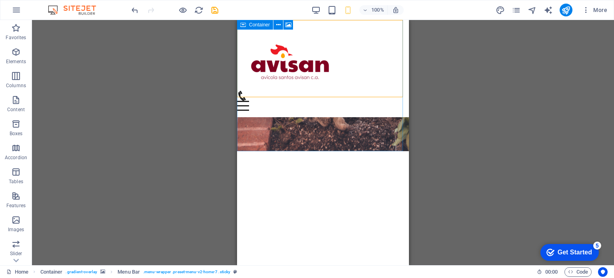
click at [242, 25] on icon at bounding box center [243, 25] width 6 height 10
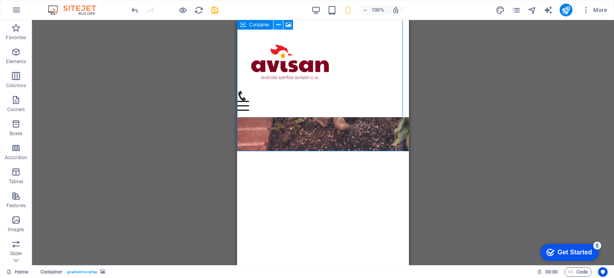
click at [278, 27] on icon at bounding box center [278, 25] width 4 height 8
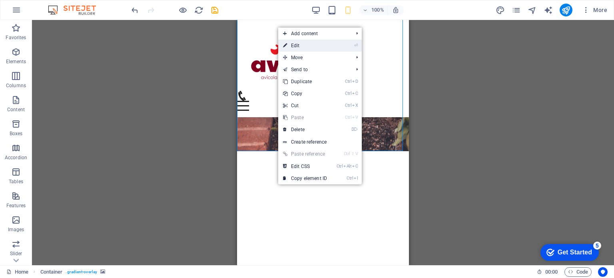
click at [289, 44] on link "⏎ Edit" at bounding box center [305, 46] width 54 height 12
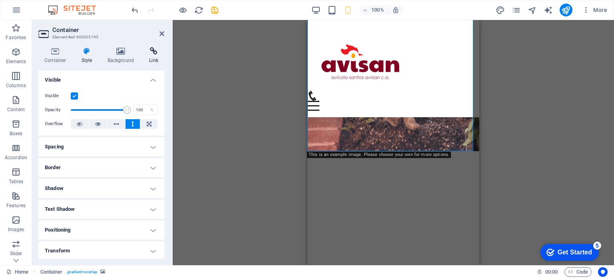
click at [153, 58] on h4 "Link" at bounding box center [153, 55] width 21 height 17
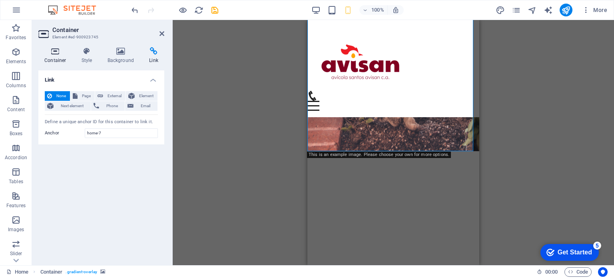
click at [54, 50] on icon at bounding box center [55, 51] width 34 height 8
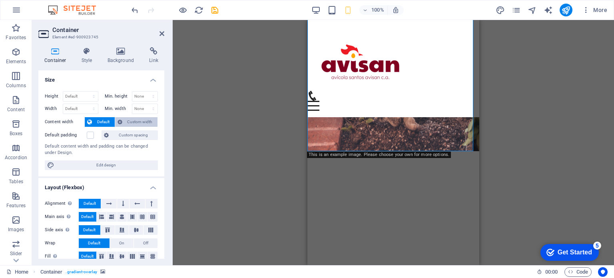
click at [134, 124] on span "Custom width" at bounding box center [140, 122] width 31 height 10
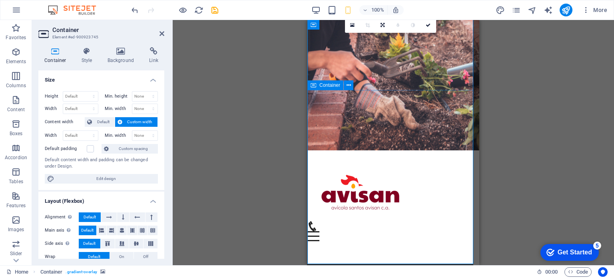
scroll to position [0, 0]
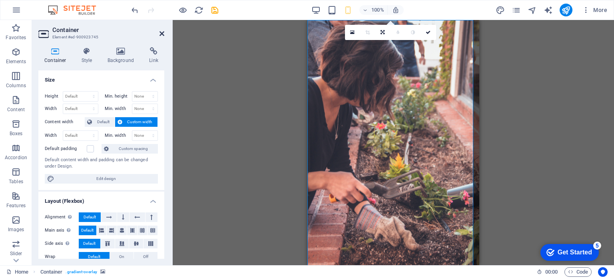
click at [161, 32] on icon at bounding box center [162, 33] width 5 height 6
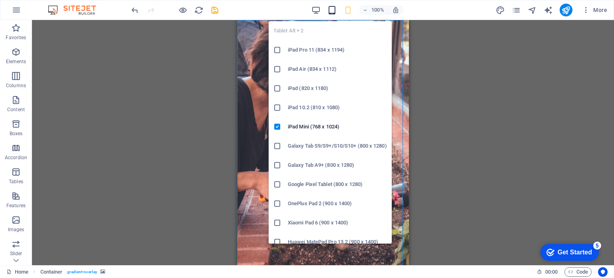
click at [335, 8] on icon "button" at bounding box center [332, 10] width 9 height 9
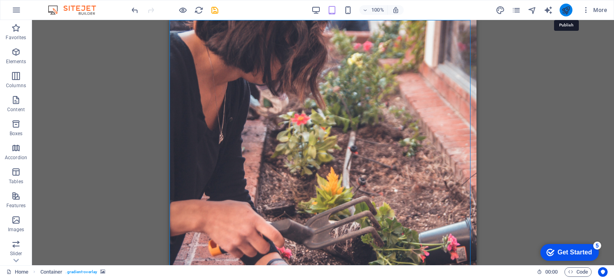
click at [568, 11] on icon "publish" at bounding box center [566, 10] width 9 height 9
